Goal: Navigation & Orientation: Find specific page/section

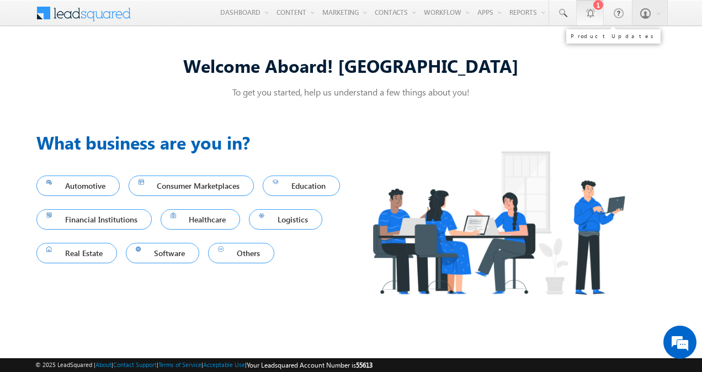
click at [598, 15] on link "1" at bounding box center [590, 12] width 28 height 25
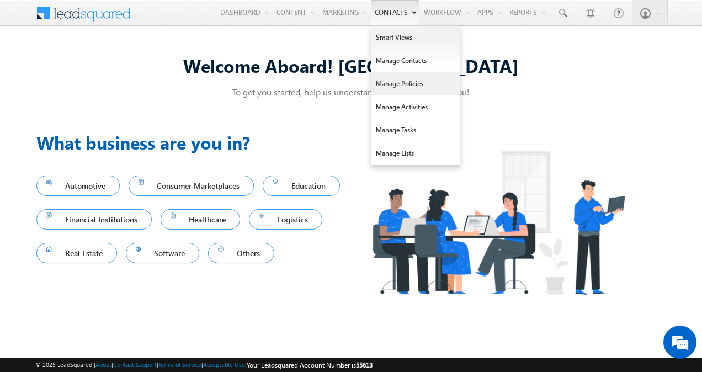
click at [380, 91] on link "Manage Policies" at bounding box center [416, 83] width 88 height 23
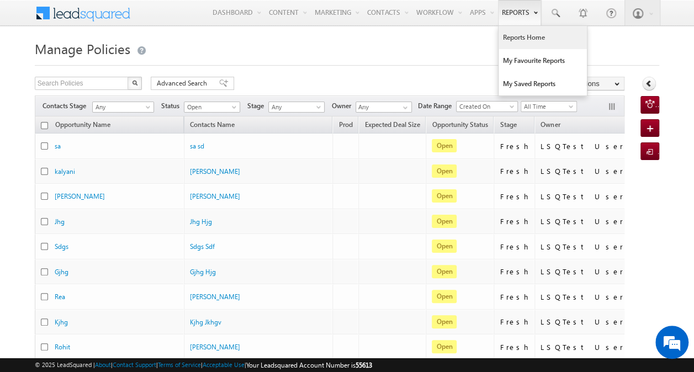
click at [517, 44] on link "Reports Home" at bounding box center [542, 37] width 88 height 23
